Goal: Navigation & Orientation: Find specific page/section

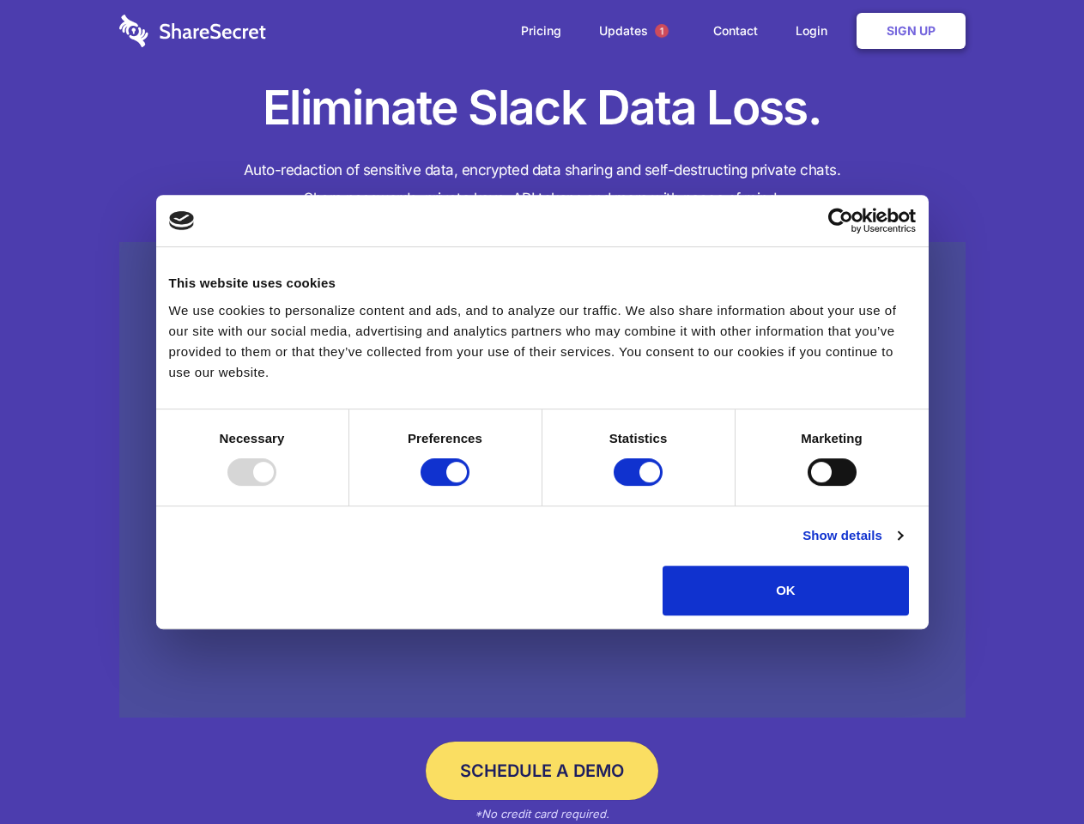
click at [276, 486] on div at bounding box center [252, 471] width 49 height 27
click at [470, 486] on input "Preferences" at bounding box center [445, 471] width 49 height 27
checkbox input "false"
click at [640, 486] on input "Statistics" at bounding box center [638, 471] width 49 height 27
checkbox input "false"
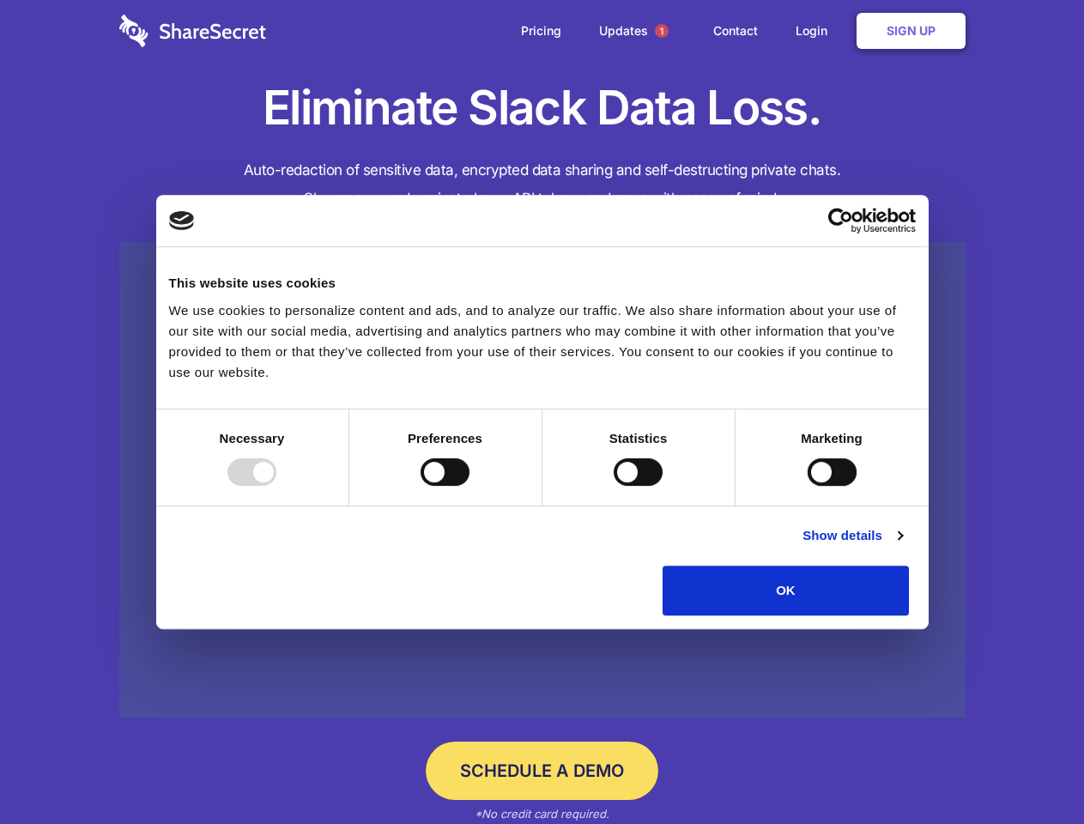
click at [808, 486] on input "Marketing" at bounding box center [832, 471] width 49 height 27
checkbox input "true"
click at [902, 546] on link "Show details" at bounding box center [853, 535] width 100 height 21
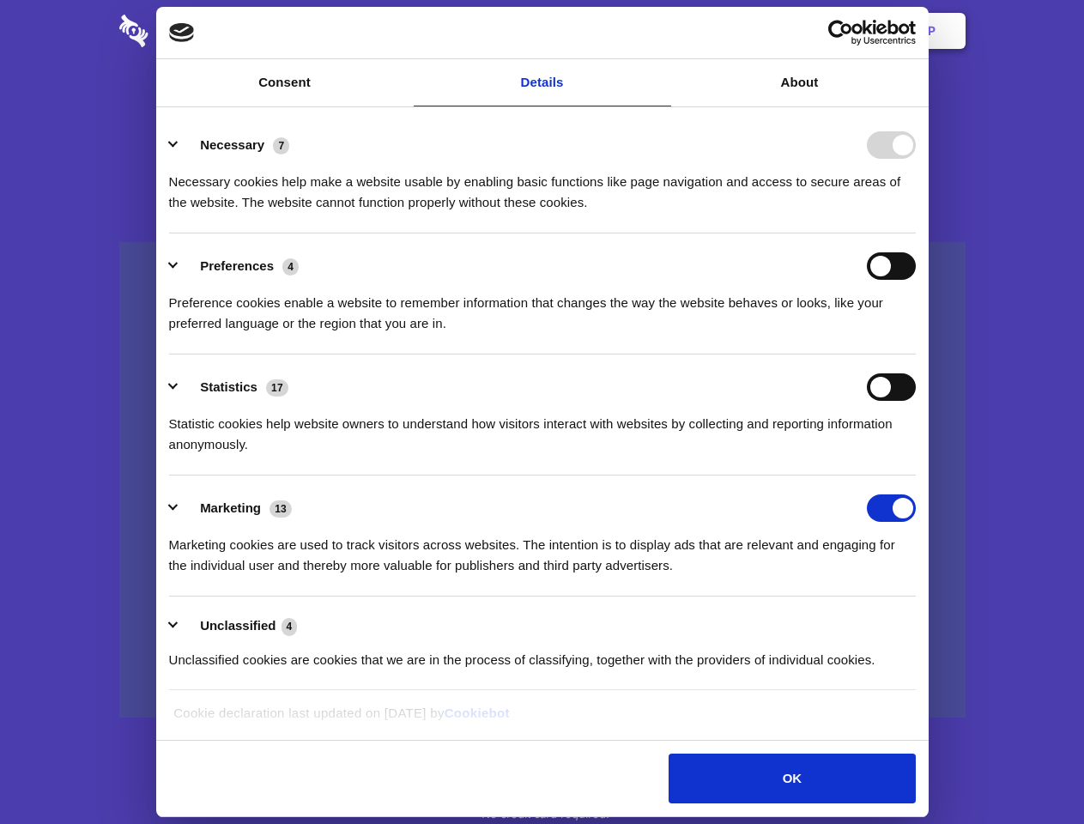
click at [916, 234] on li "Necessary 7 Necessary cookies help make a website usable by enabling basic func…" at bounding box center [542, 172] width 747 height 121
click at [661, 31] on span "1" at bounding box center [662, 31] width 14 height 14
